Goal: Communication & Community: Share content

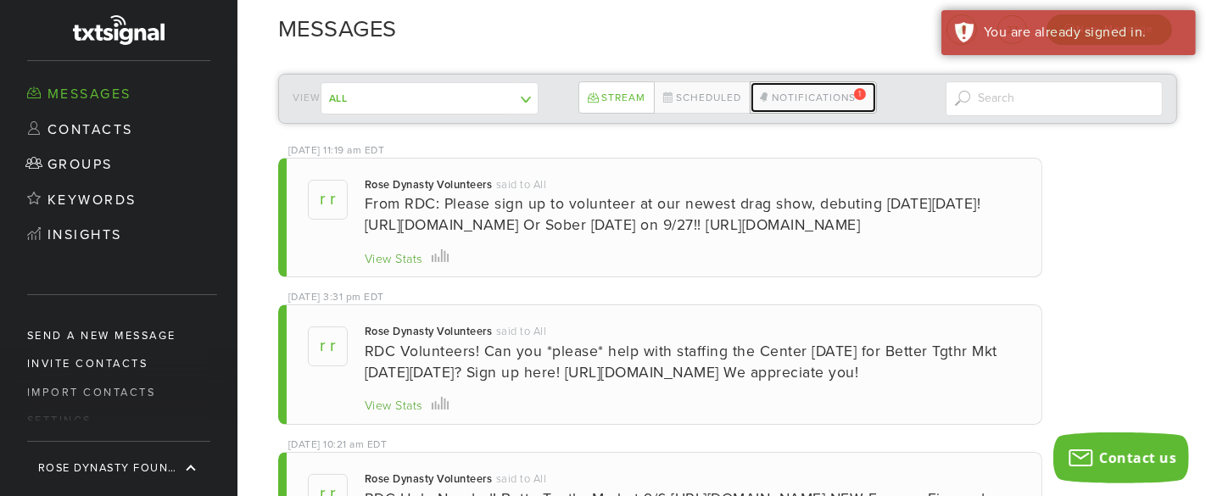
click at [816, 94] on link "Notifications 1" at bounding box center [812, 97] width 127 height 32
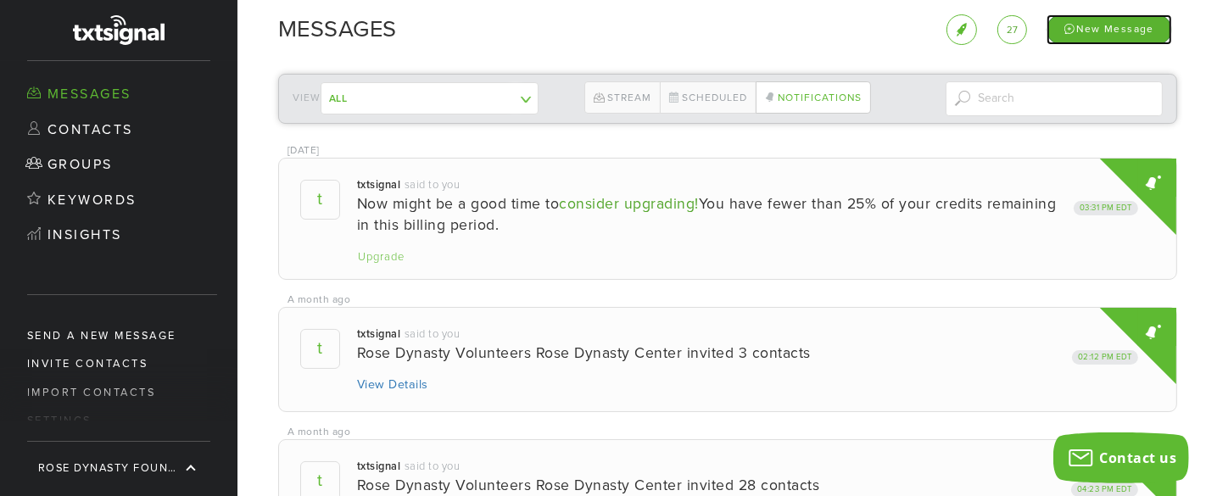
click at [1089, 28] on div "New Message" at bounding box center [1108, 29] width 125 height 30
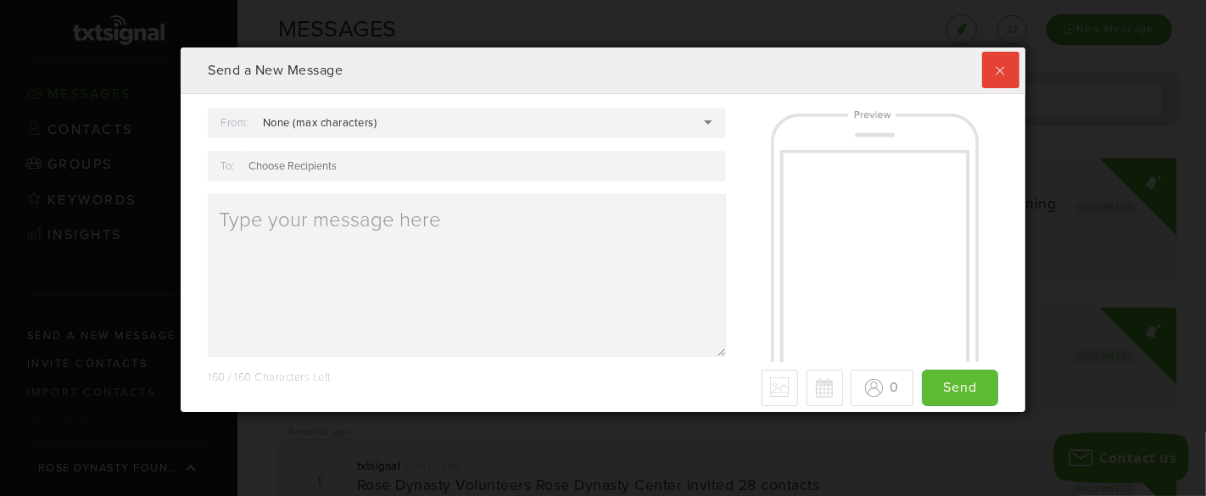
scroll to position [365, 844]
click at [679, 119] on div "None (max characters)" at bounding box center [490, 123] width 471 height 31
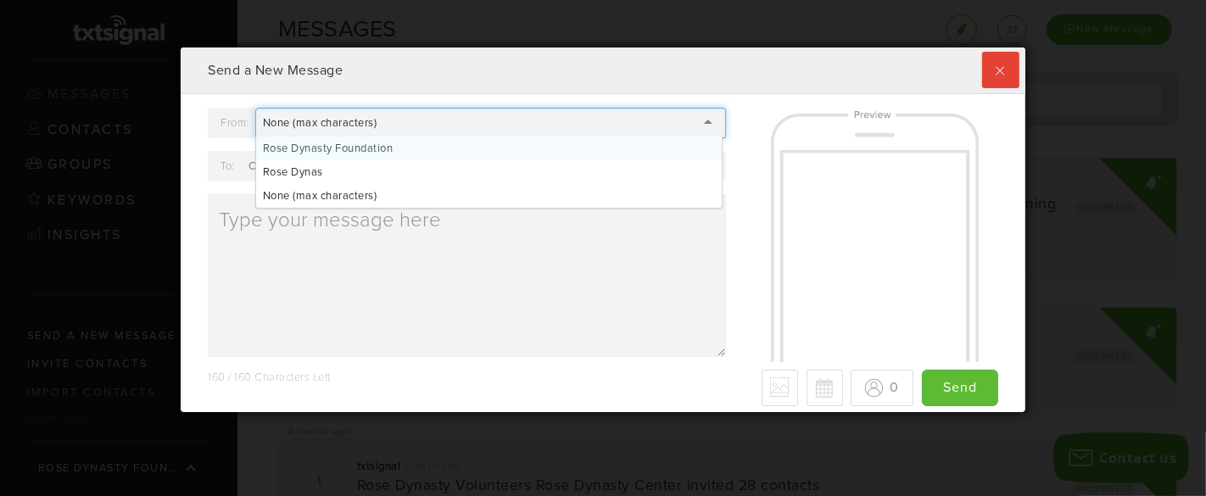
click at [443, 90] on div "Send a New Message" at bounding box center [603, 70] width 844 height 47
click at [392, 120] on div "None (max characters)" at bounding box center [330, 122] width 135 height 15
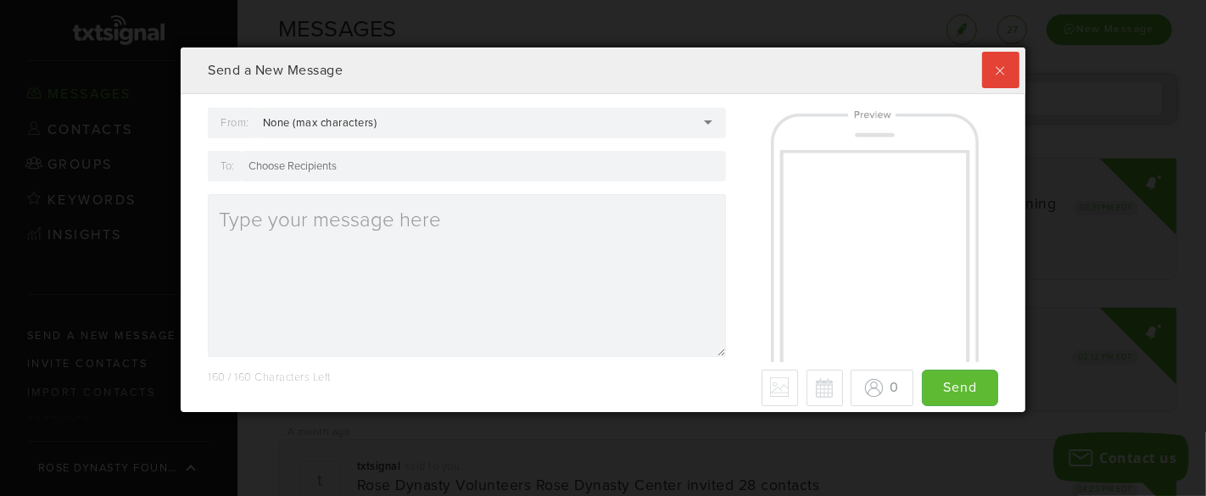
click at [329, 196] on div "From: None (max characters) None (max characters) Rose Dynasty Foundation [PERS…" at bounding box center [466, 239] width 543 height 262
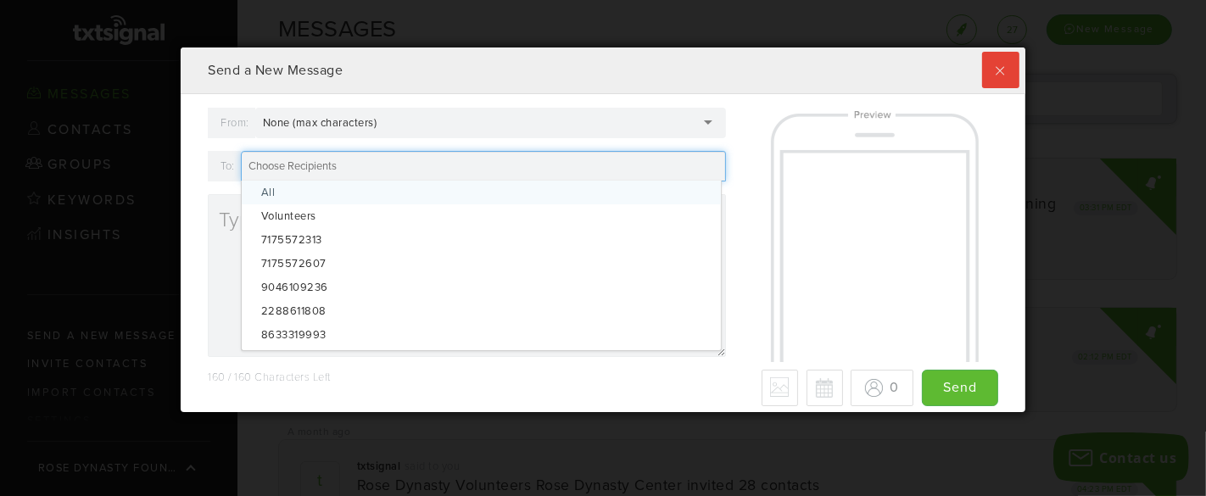
click at [387, 171] on div at bounding box center [483, 166] width 485 height 31
click at [1003, 70] on label at bounding box center [1000, 70] width 36 height 36
click at [0, 0] on input "checkbox" at bounding box center [0, 0] width 0 height 0
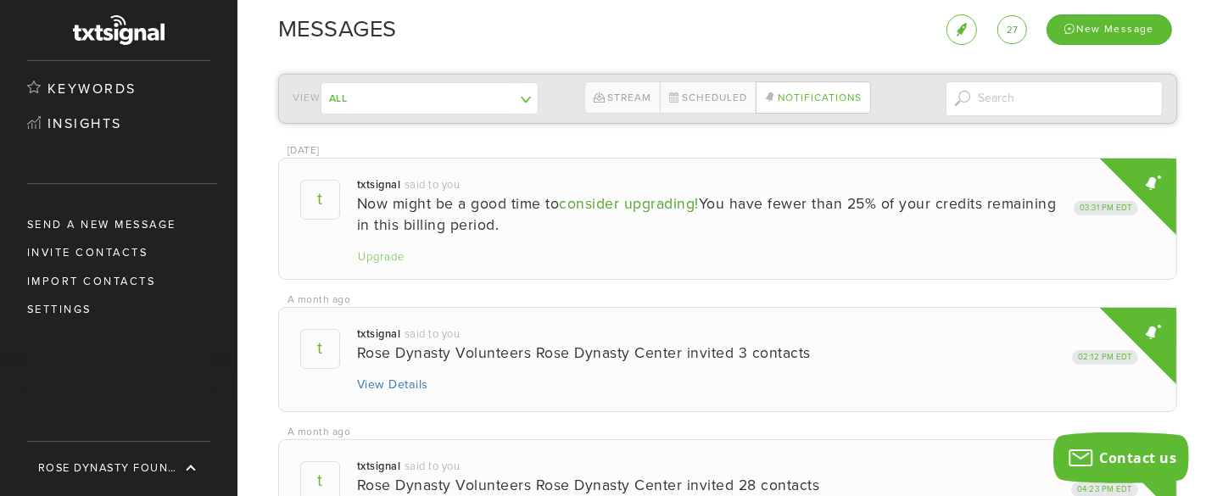
scroll to position [168, 0]
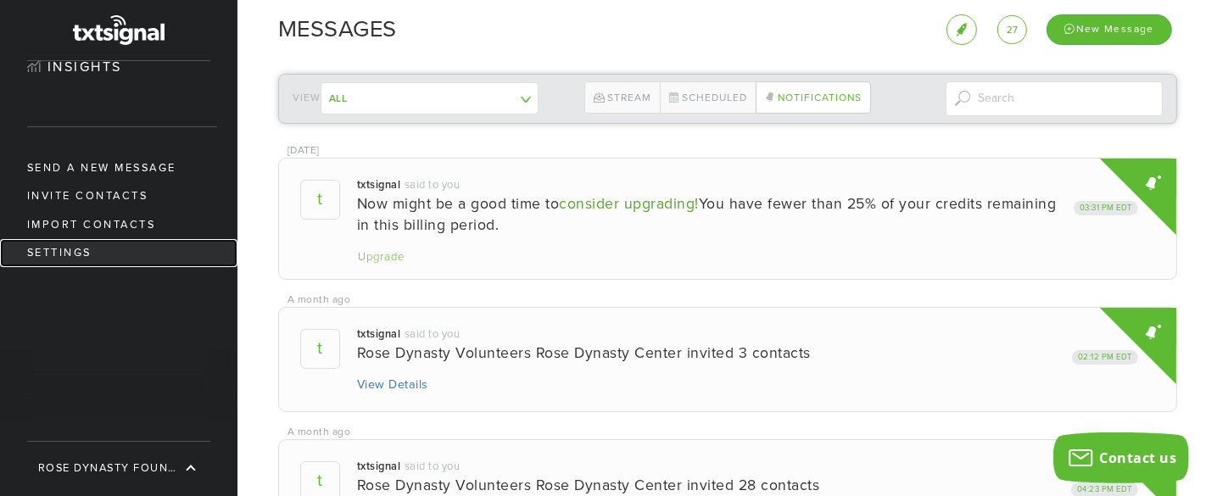
click at [71, 253] on link "Settings" at bounding box center [118, 253] width 237 height 28
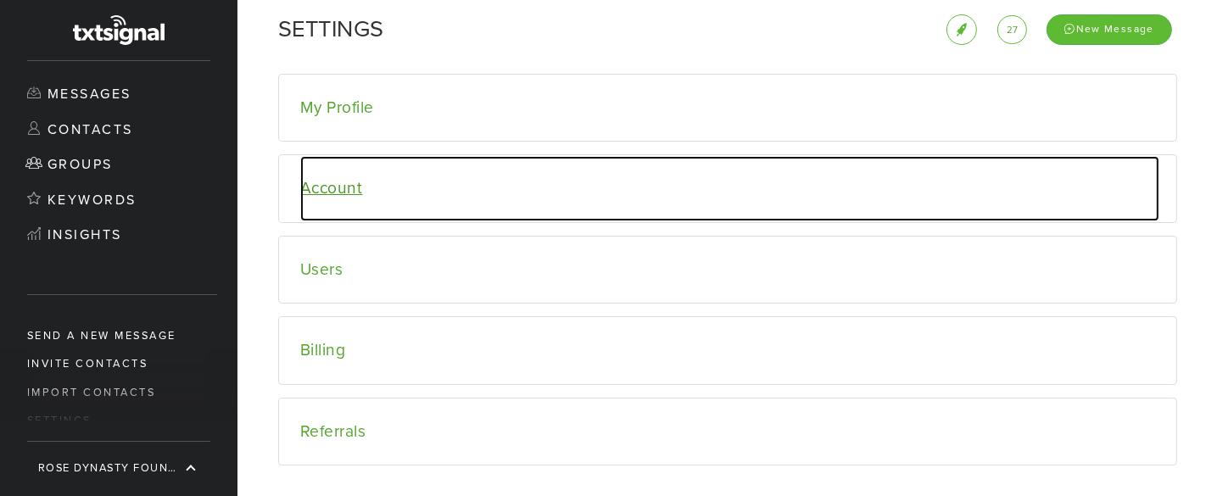
click at [313, 189] on link "Account" at bounding box center [729, 188] width 859 height 65
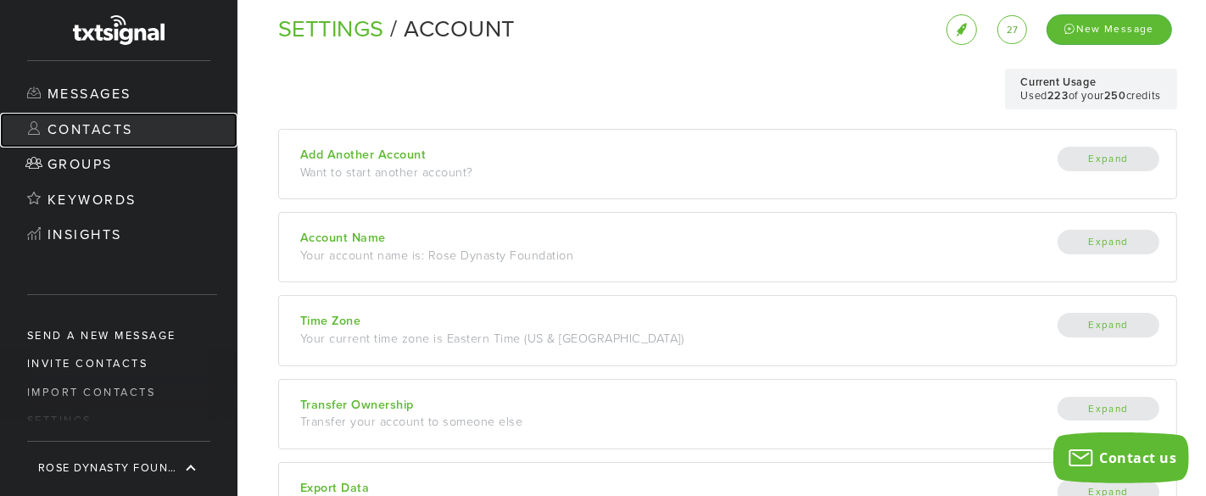
click at [109, 135] on link "Contacts" at bounding box center [118, 131] width 237 height 36
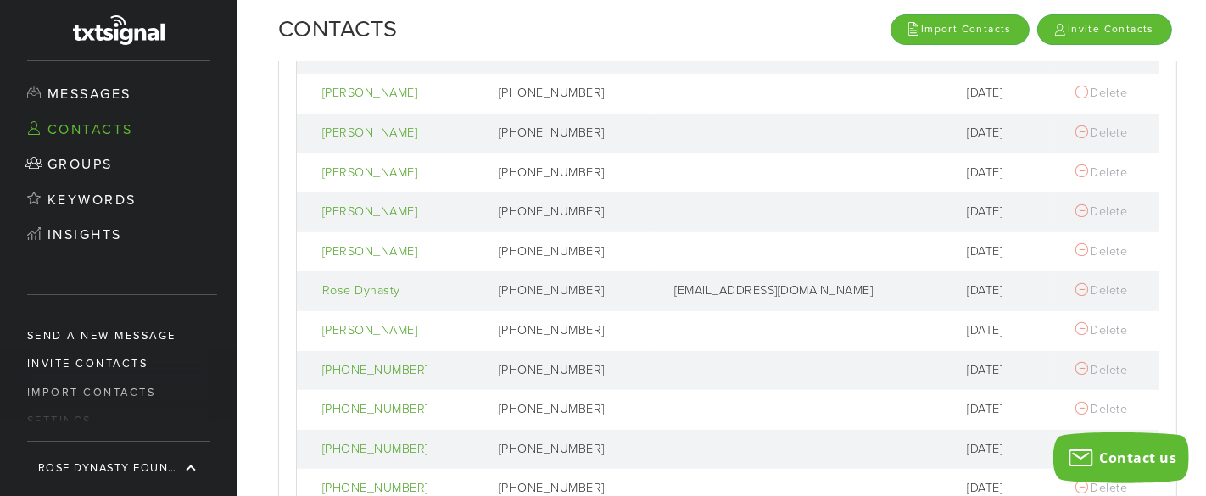
scroll to position [367, 0]
click at [1076, 125] on div at bounding box center [1081, 129] width 13 height 14
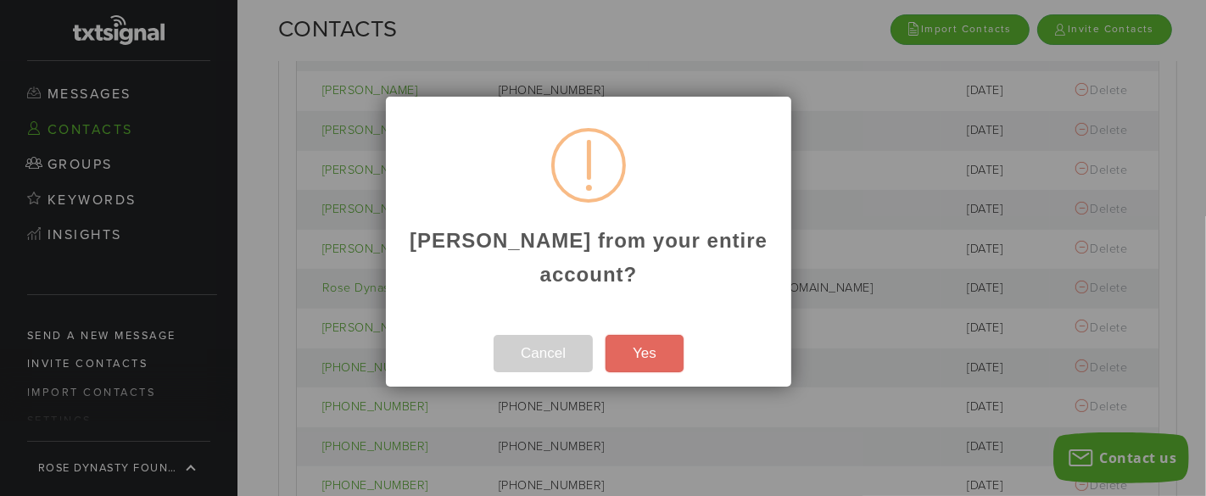
click at [643, 360] on button "Yes" at bounding box center [644, 353] width 78 height 37
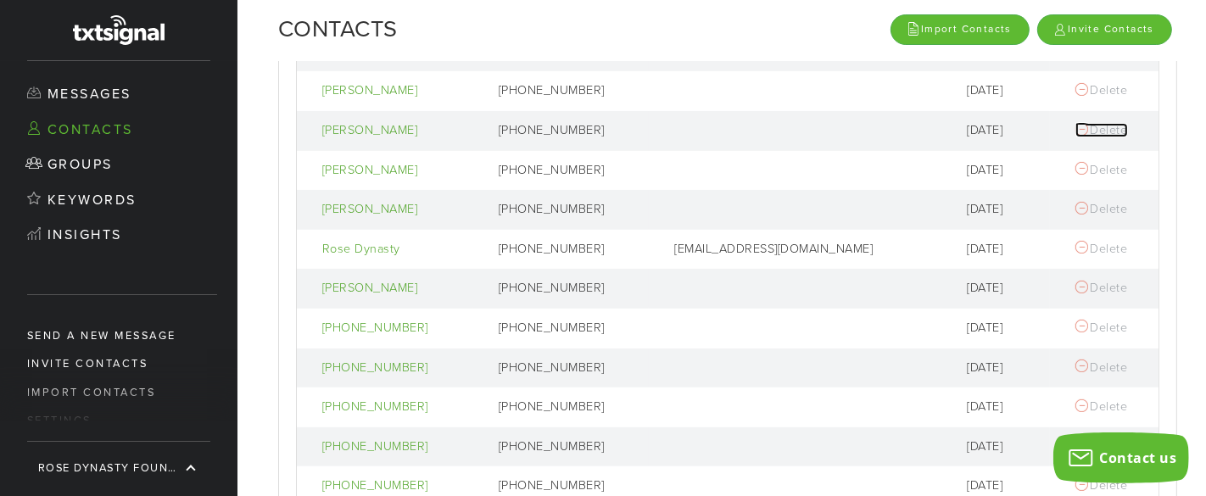
click at [1081, 126] on div at bounding box center [1081, 129] width 13 height 14
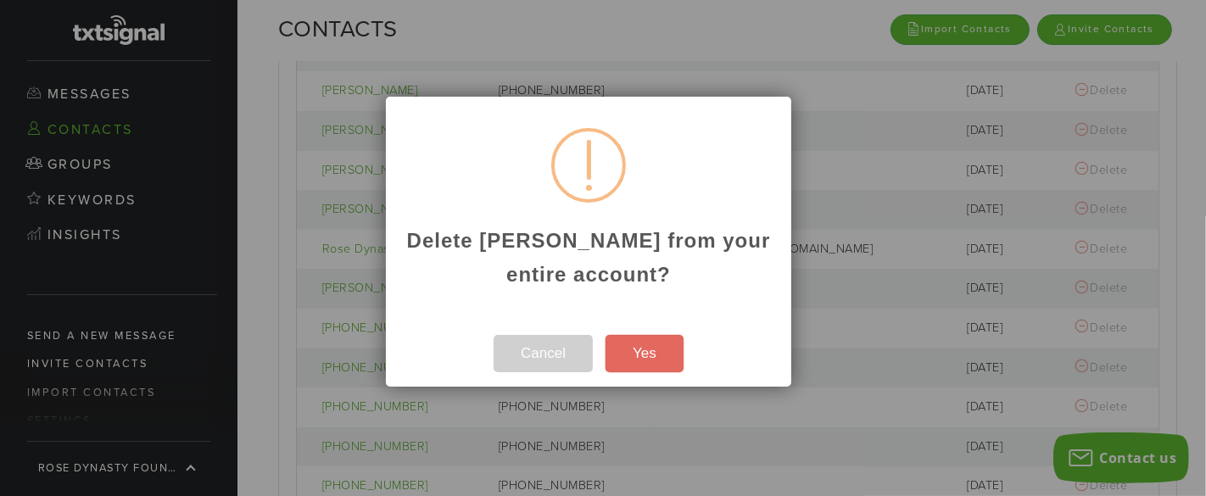
click at [638, 356] on button "Yes" at bounding box center [644, 353] width 78 height 37
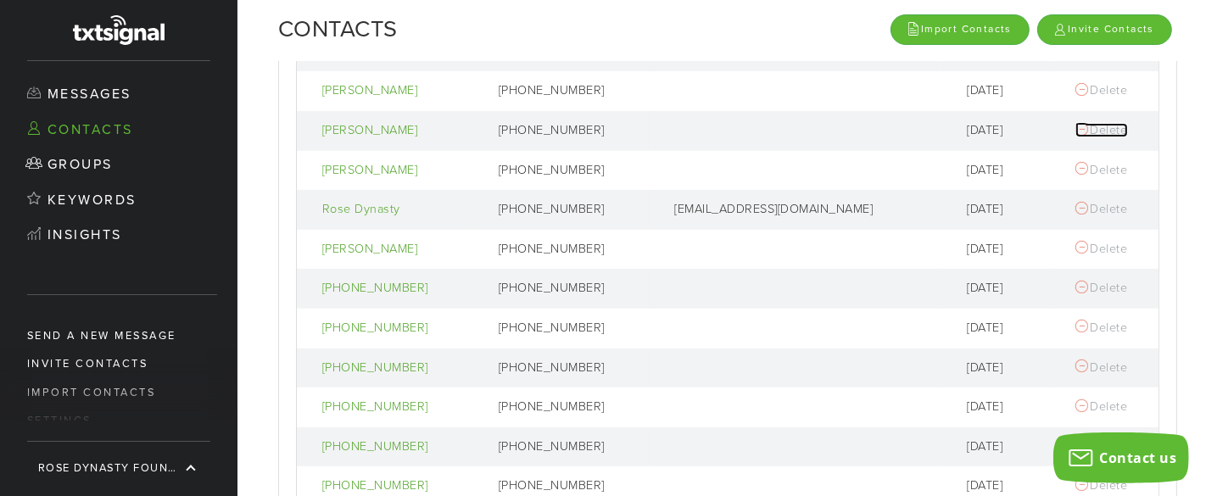
click at [1078, 124] on div at bounding box center [1081, 129] width 13 height 14
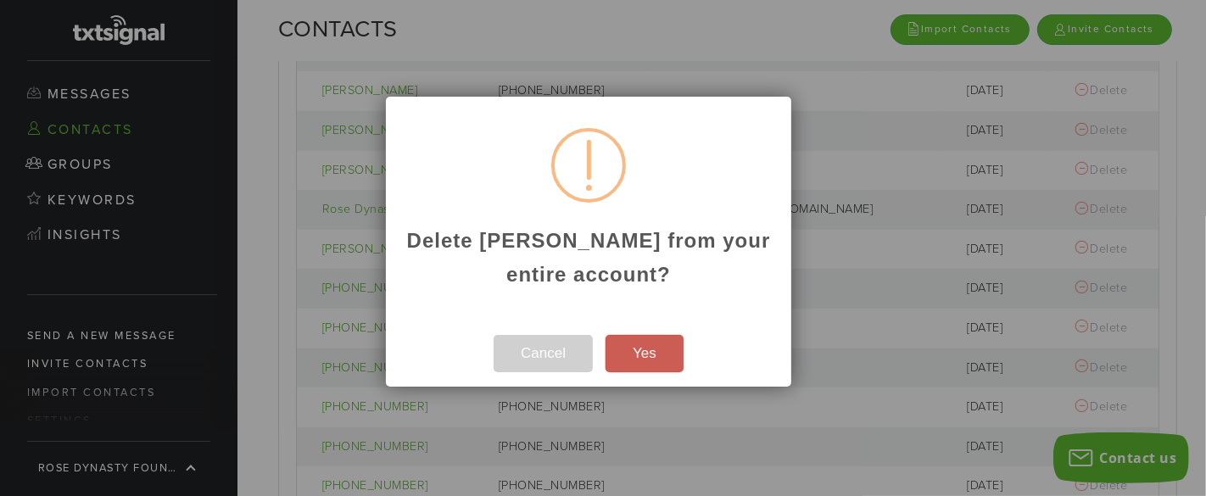
click at [639, 359] on button "Yes" at bounding box center [644, 353] width 78 height 37
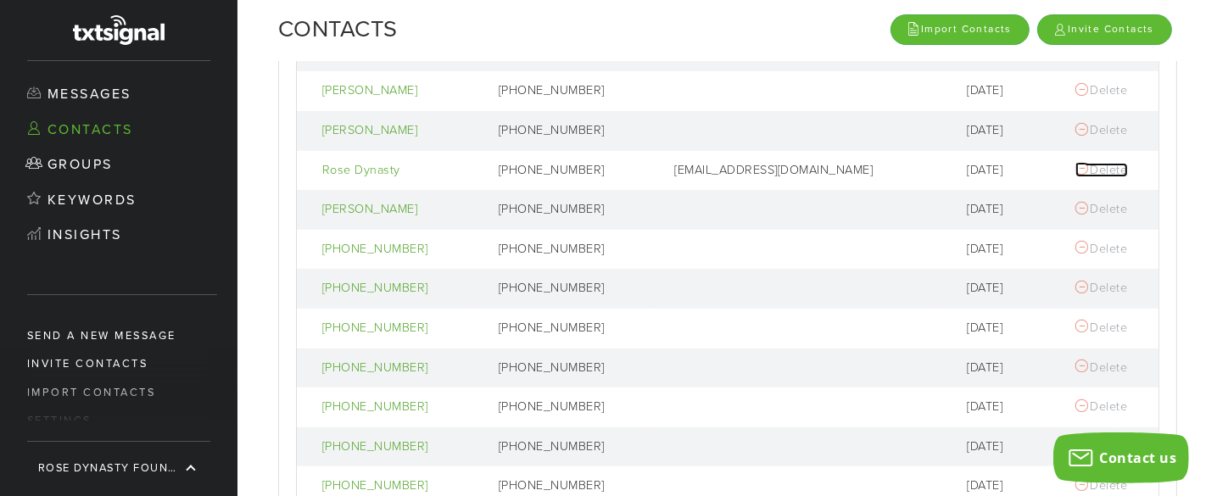
click at [1076, 163] on div at bounding box center [1081, 169] width 13 height 14
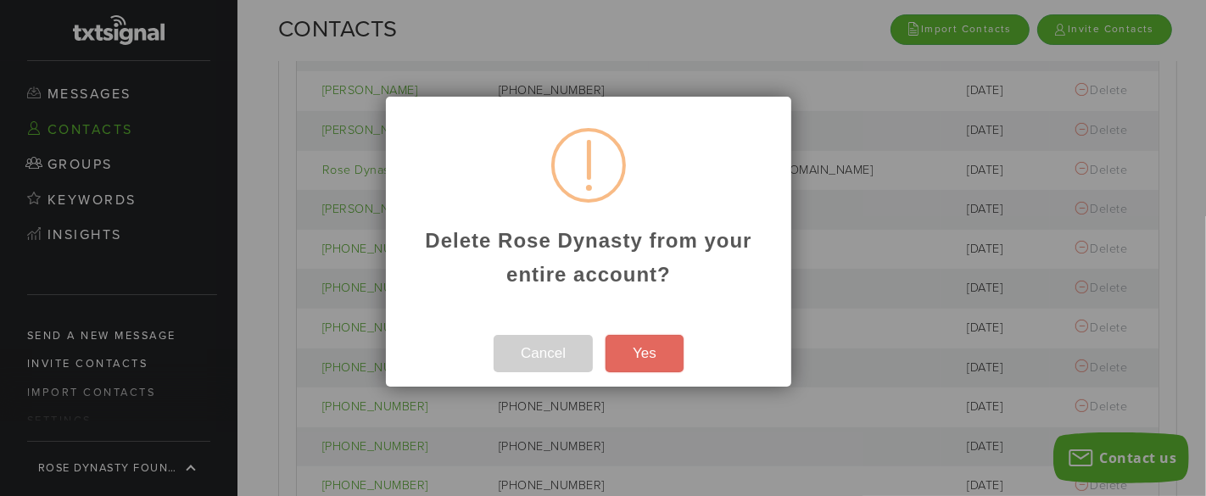
click at [661, 349] on button "Yes" at bounding box center [644, 353] width 78 height 37
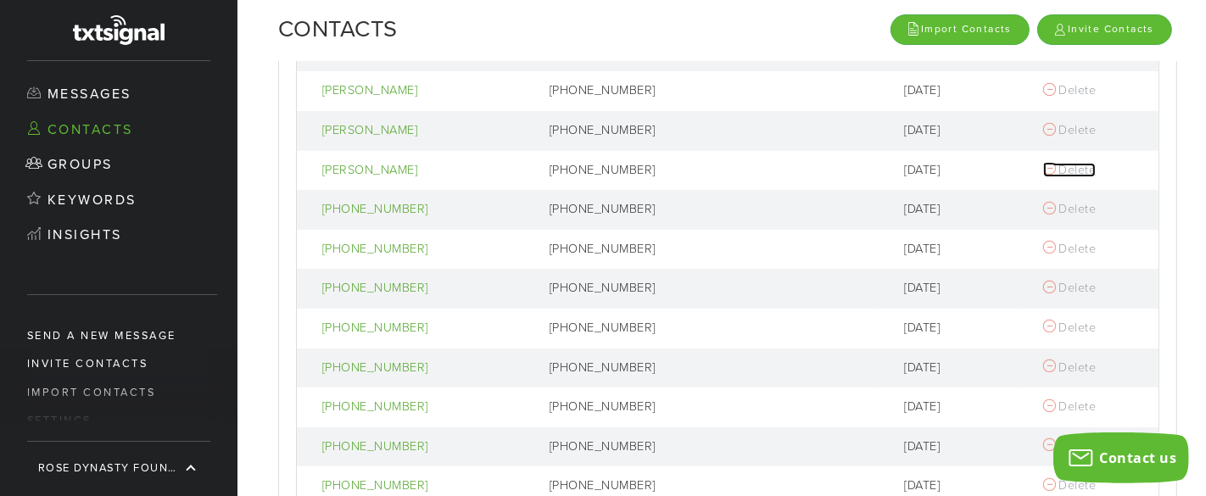
click at [1043, 164] on div at bounding box center [1049, 169] width 13 height 14
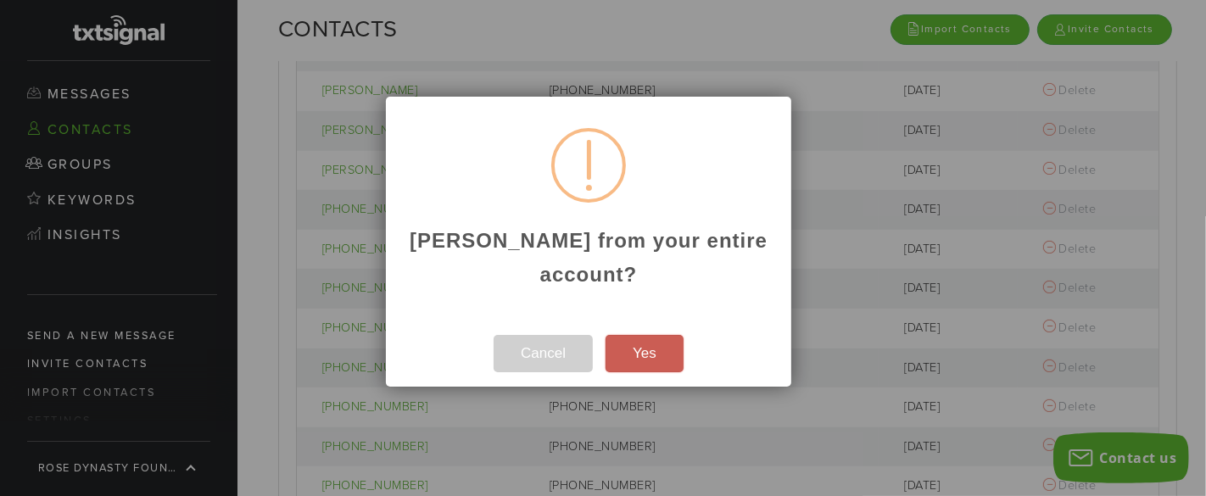
click at [647, 348] on button "Yes" at bounding box center [644, 353] width 78 height 37
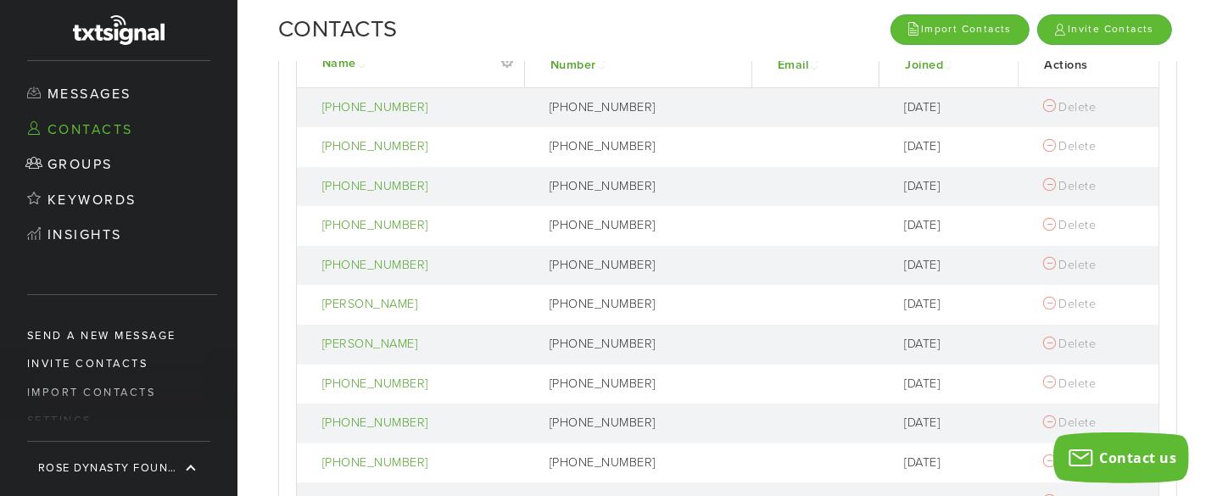
scroll to position [202, 0]
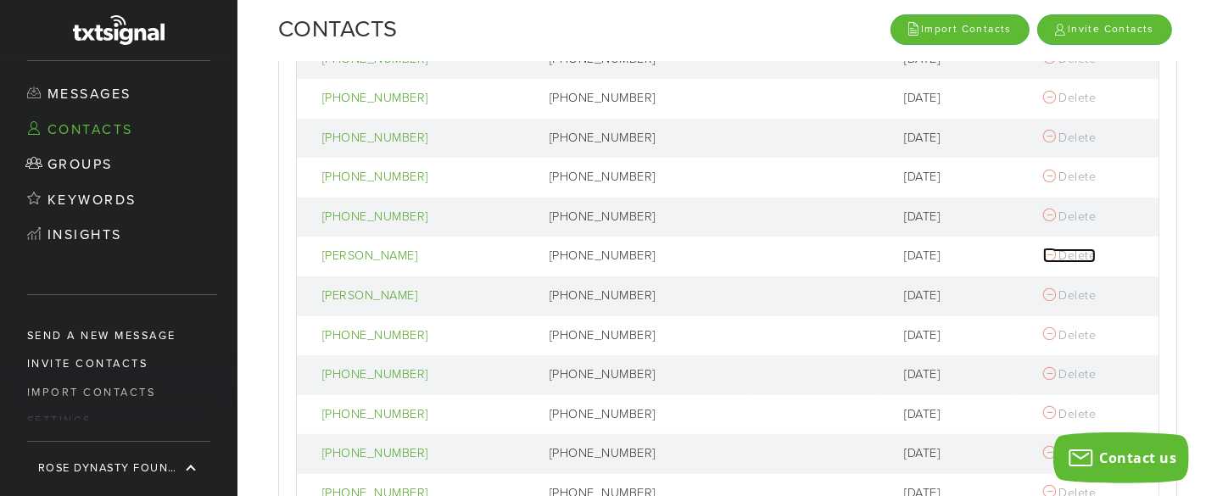
click at [1043, 249] on div at bounding box center [1049, 255] width 13 height 14
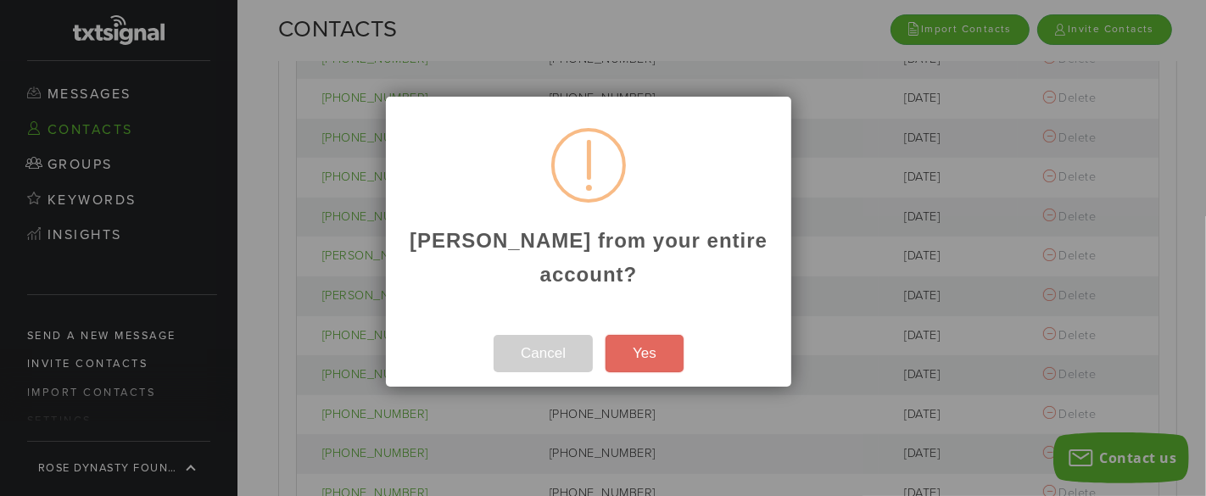
click at [643, 359] on button "Yes" at bounding box center [644, 353] width 78 height 37
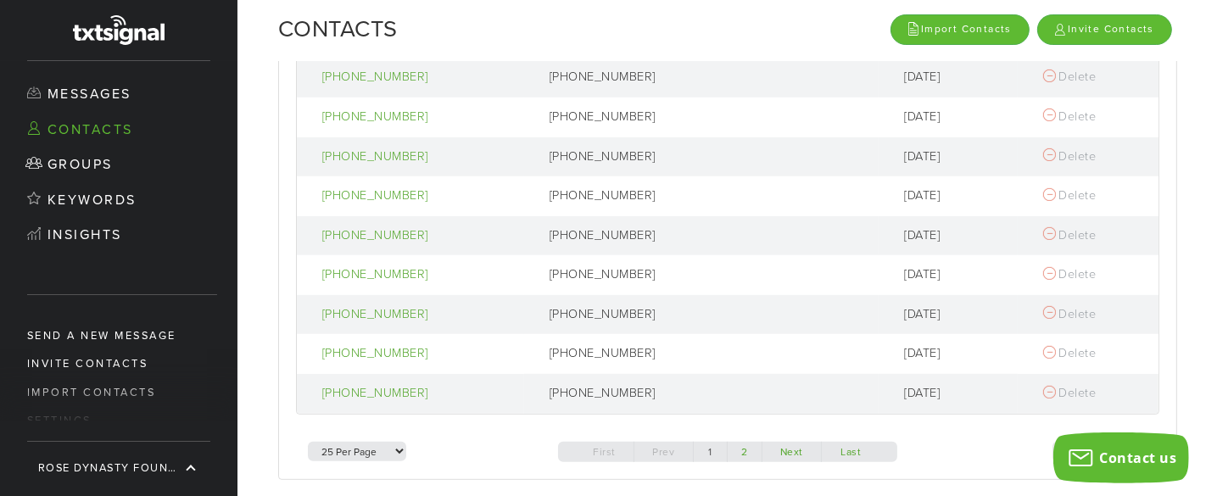
scroll to position [598, 0]
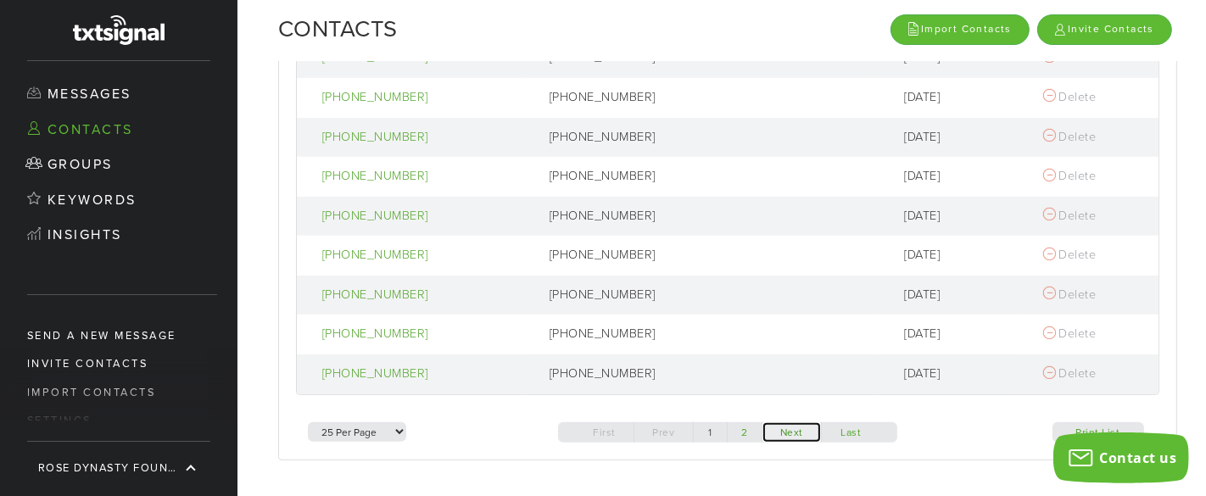
click at [794, 428] on link "Next" at bounding box center [791, 432] width 58 height 20
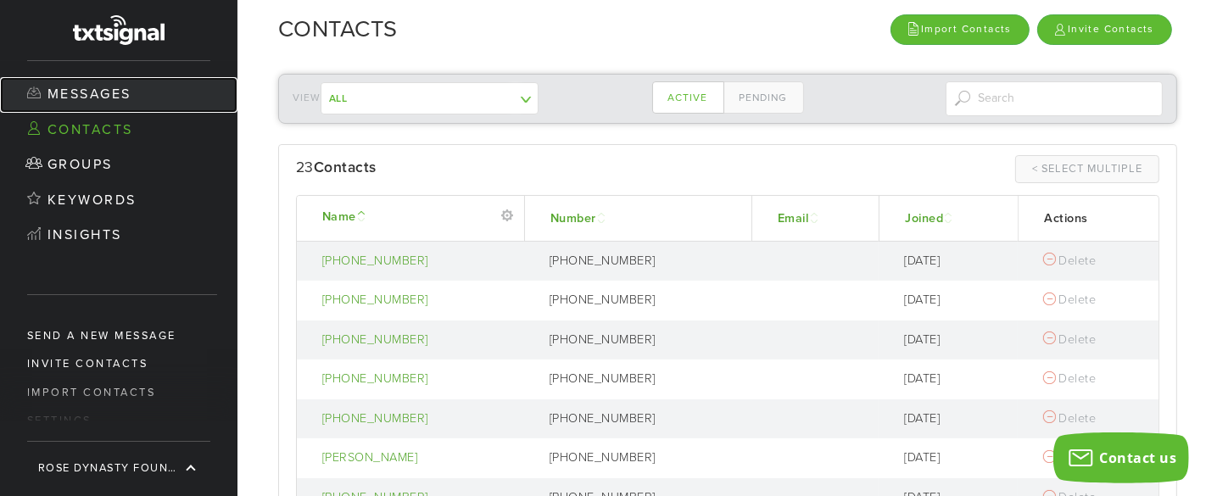
click at [109, 92] on link "Messages" at bounding box center [118, 95] width 237 height 36
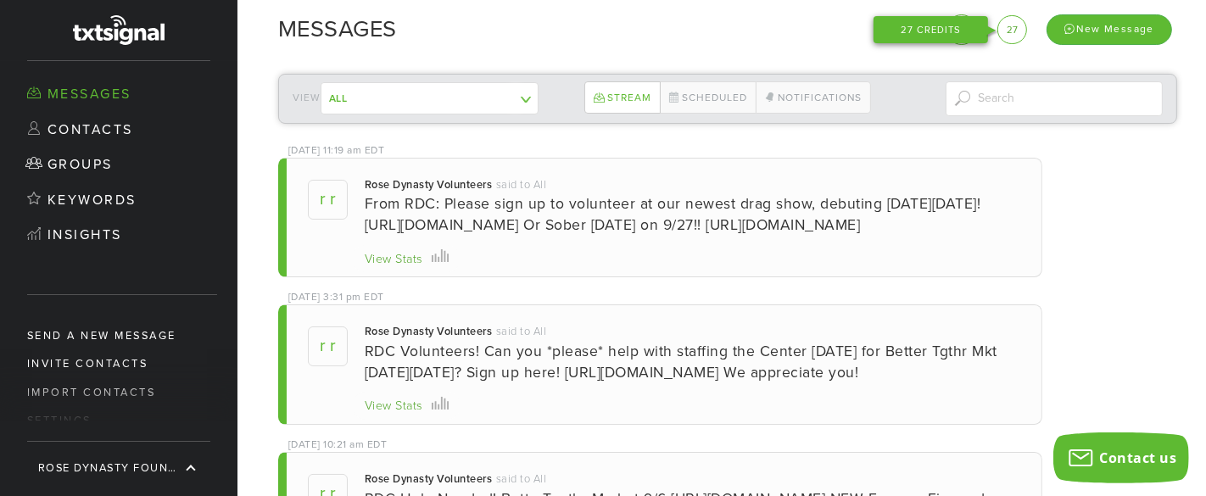
click at [1014, 30] on span "27" at bounding box center [1011, 30] width 11 height 11
click at [955, 30] on div "SHOW THE LAUNCHPAD" at bounding box center [961, 29] width 31 height 31
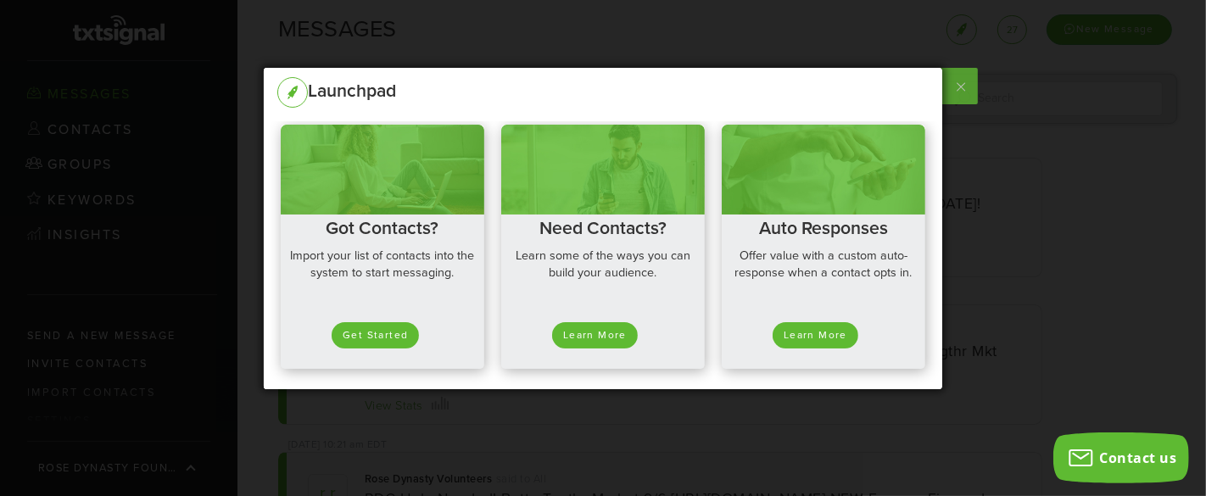
click at [964, 90] on label at bounding box center [958, 86] width 38 height 36
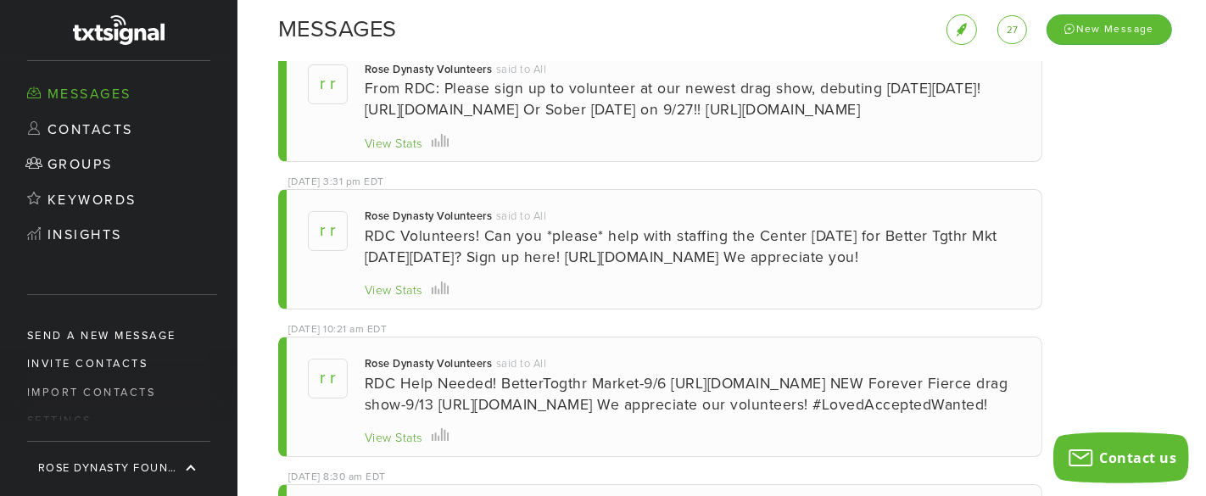
scroll to position [131, 0]
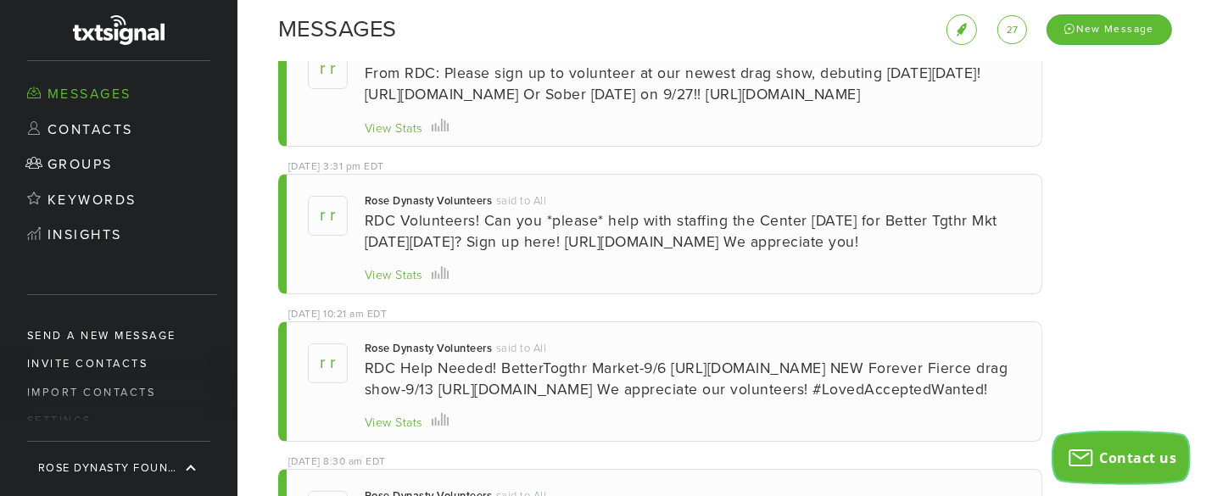
click at [1110, 450] on span "Contact us" at bounding box center [1138, 457] width 77 height 19
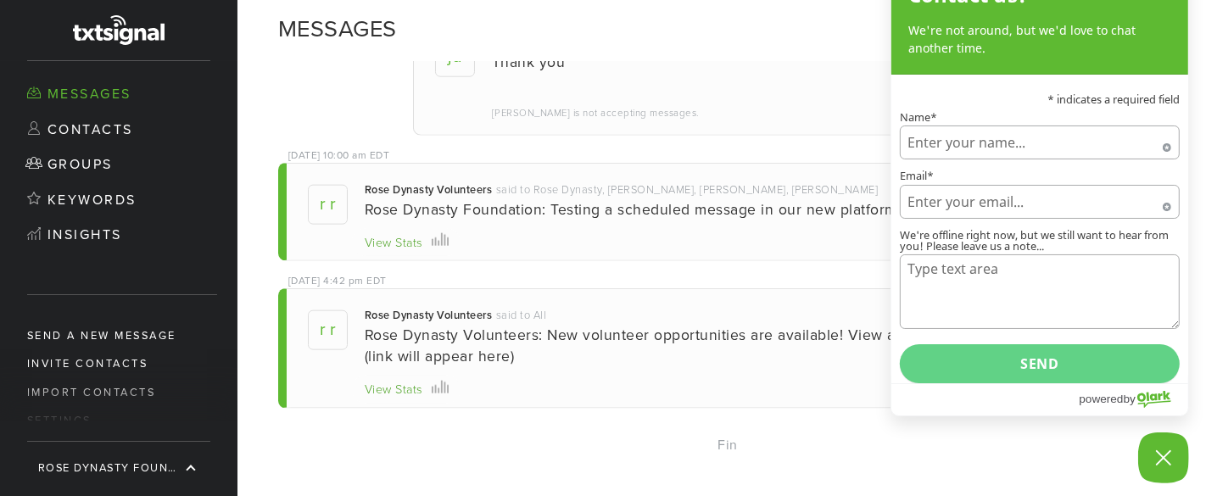
scroll to position [1803, 0]
click at [668, 175] on div "[DATE] 10:00 am EDT [PERSON_NAME] Dynasty Volunteers said to Rose Dynasty, [PER…" at bounding box center [660, 212] width 764 height 99
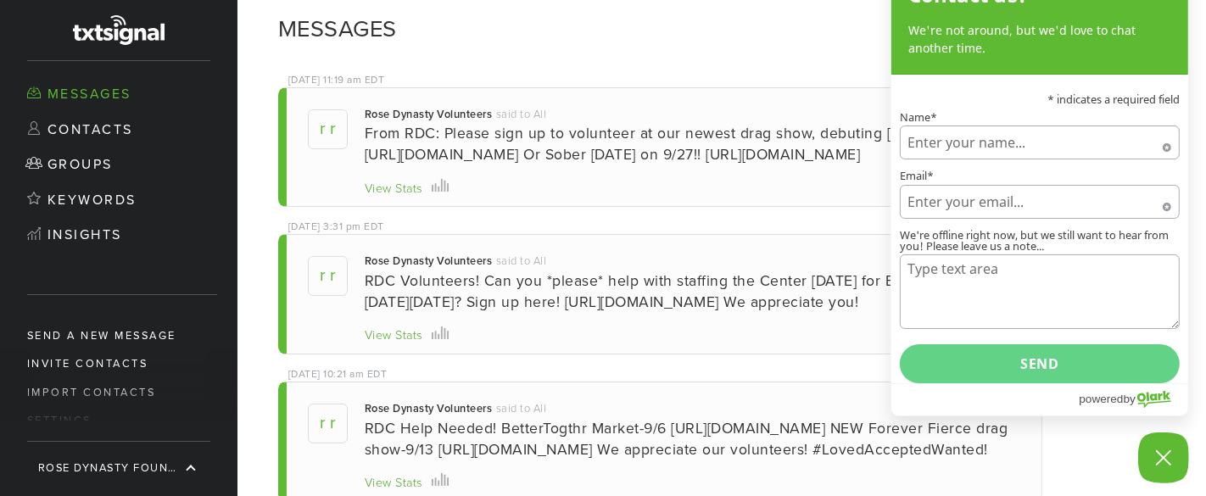
scroll to position [0, 0]
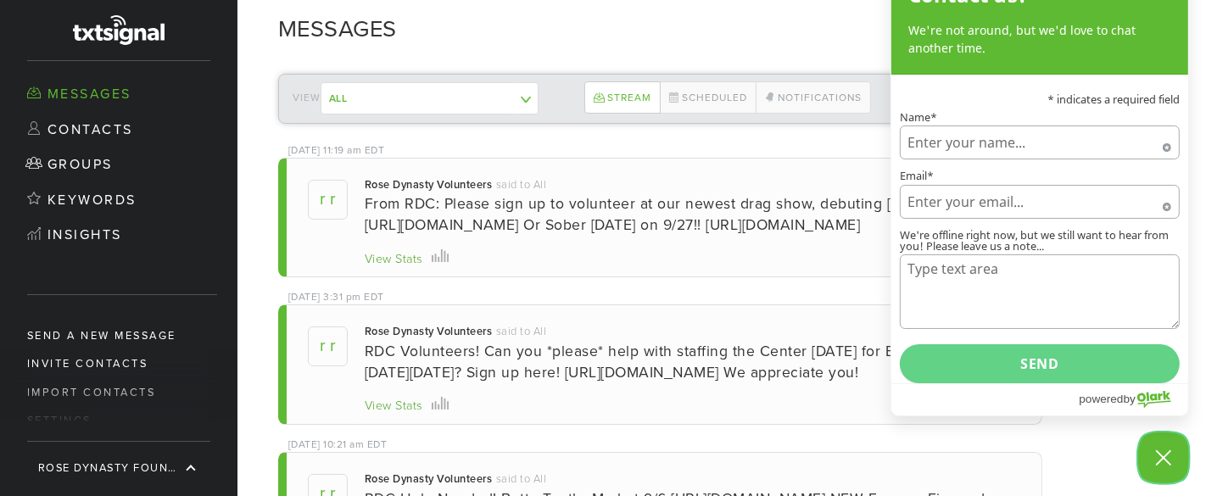
click at [1149, 454] on button "Close Chatbox" at bounding box center [1163, 457] width 51 height 51
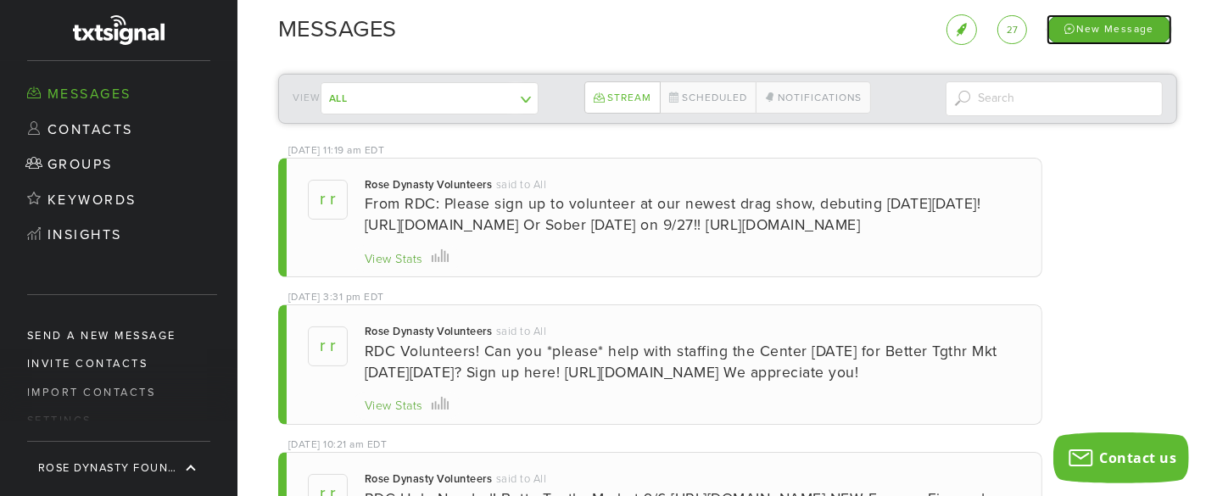
click at [1105, 42] on div "New Message" at bounding box center [1108, 29] width 125 height 30
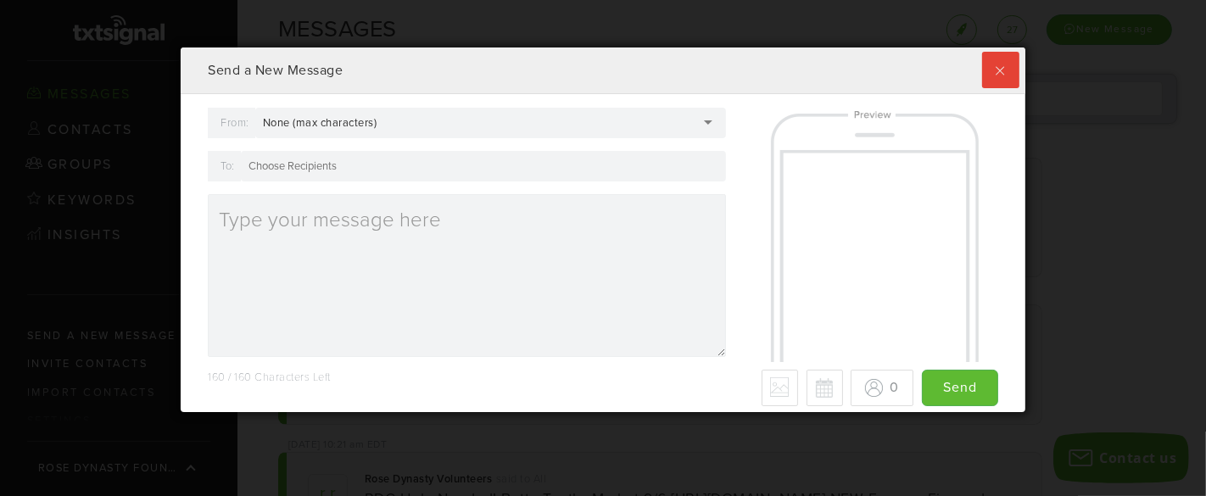
scroll to position [365, 844]
click at [409, 118] on div "None (max characters)" at bounding box center [490, 123] width 471 height 31
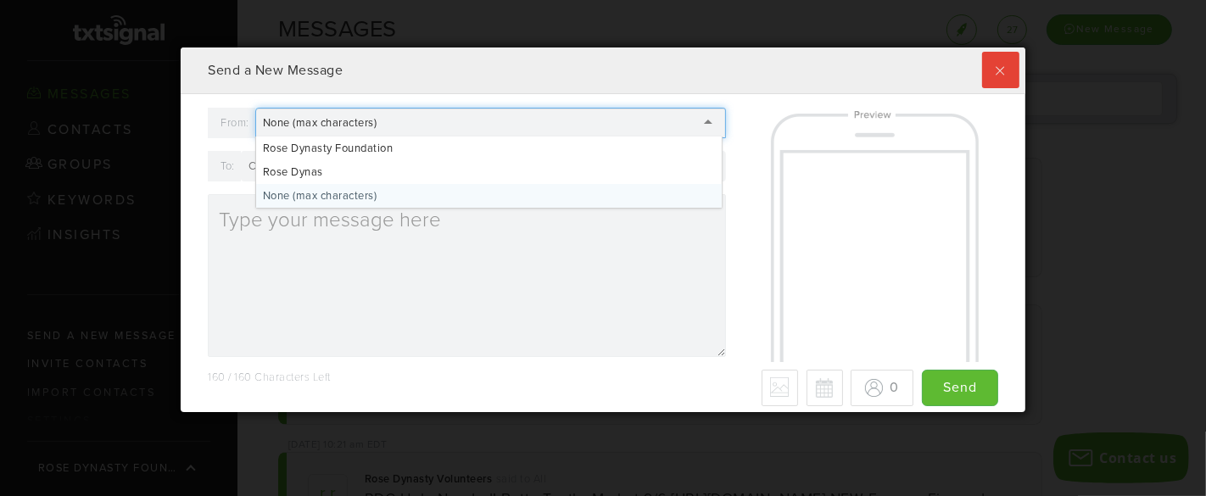
click at [328, 193] on div "From: None (max characters) None (max characters) Rose Dynasty Foundation [PERS…" at bounding box center [466, 239] width 543 height 262
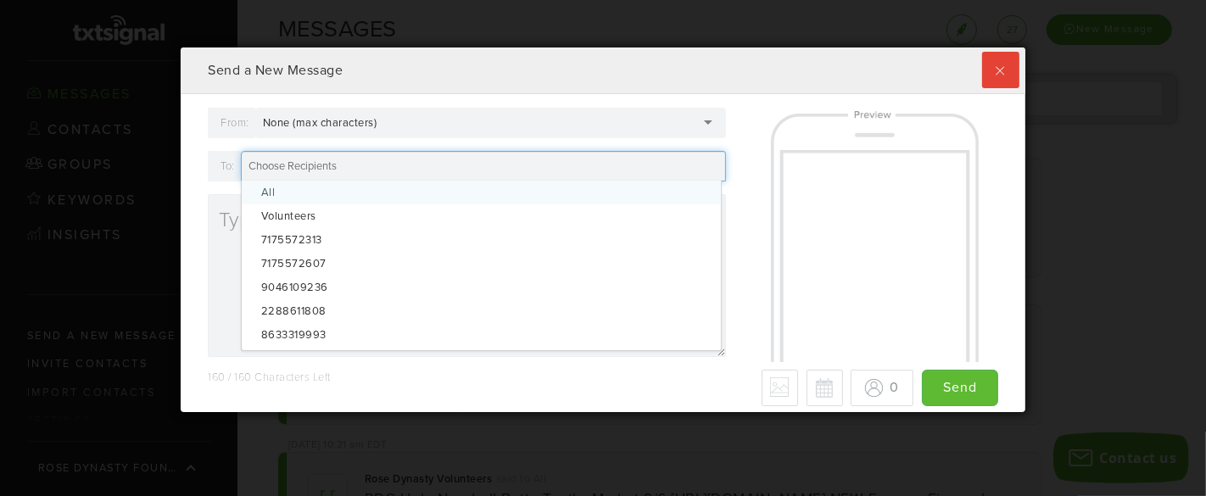
click at [325, 169] on input "To:" at bounding box center [294, 166] width 93 height 15
click at [399, 166] on link "×" at bounding box center [397, 166] width 14 height 19
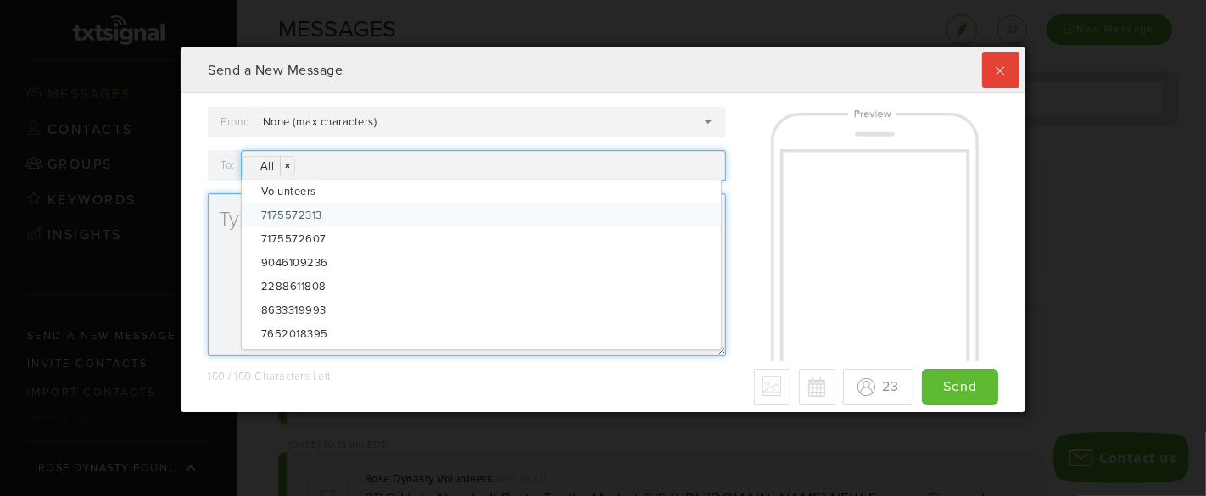
click at [214, 238] on textarea at bounding box center [467, 274] width 518 height 163
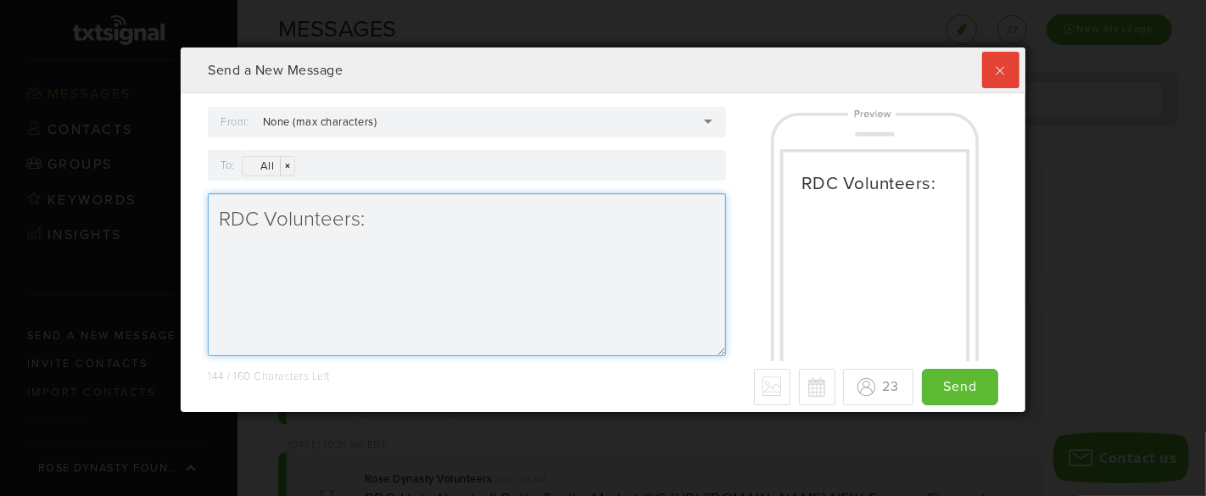
type textarea "RDC Volunteers:"
